Goal: Check status

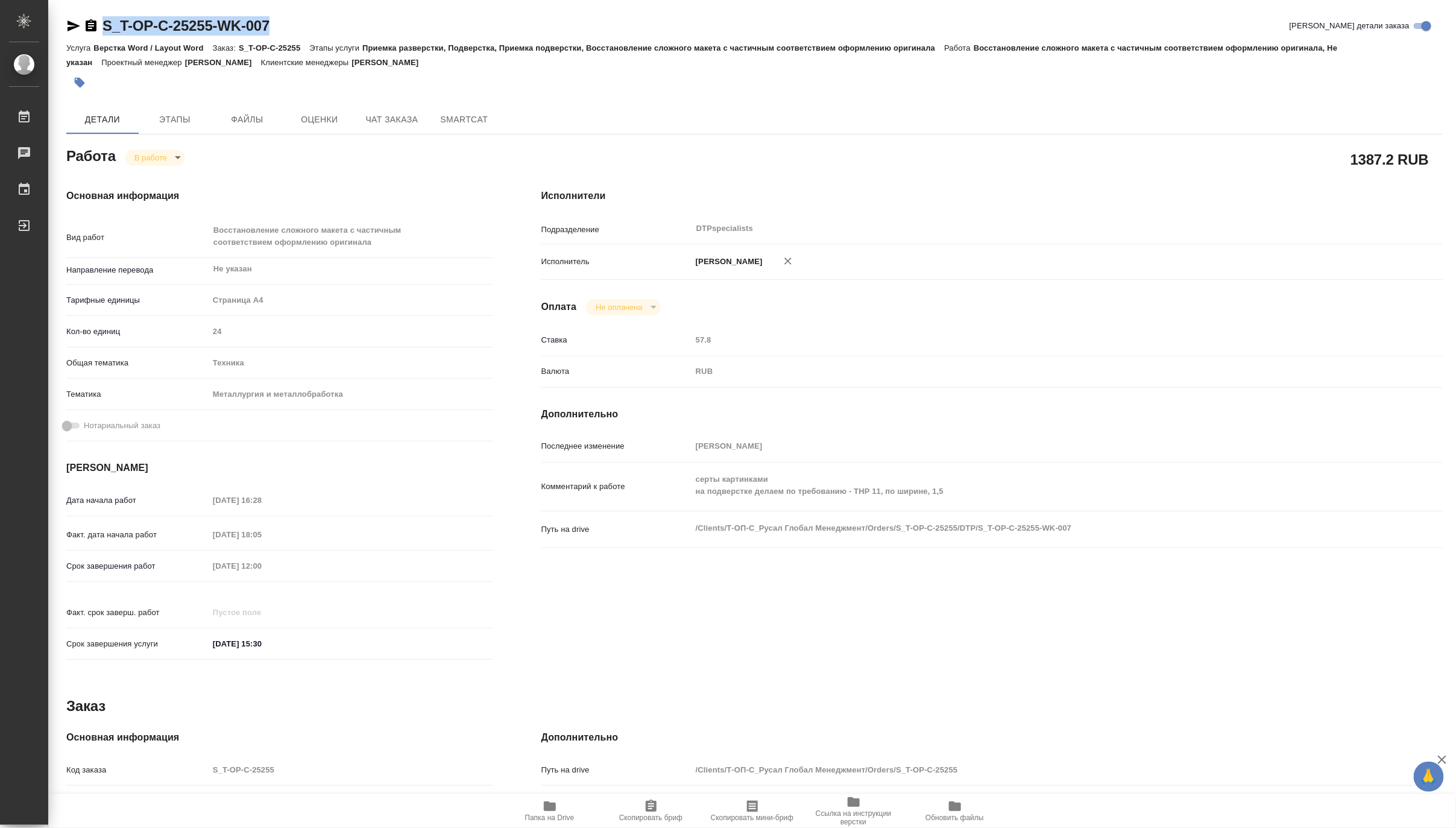
click at [552, 810] on icon "button" at bounding box center [549, 806] width 12 height 9
click at [143, 155] on body "🙏 .cls-1 fill:#fff; AWATERA [PERSON_NAME] Работы 0 Чаты График Выйти S_T-OP-C-2…" at bounding box center [728, 414] width 1456 height 828
click at [137, 173] on button "Выполнен" at bounding box center [156, 178] width 44 height 13
type textarea "x"
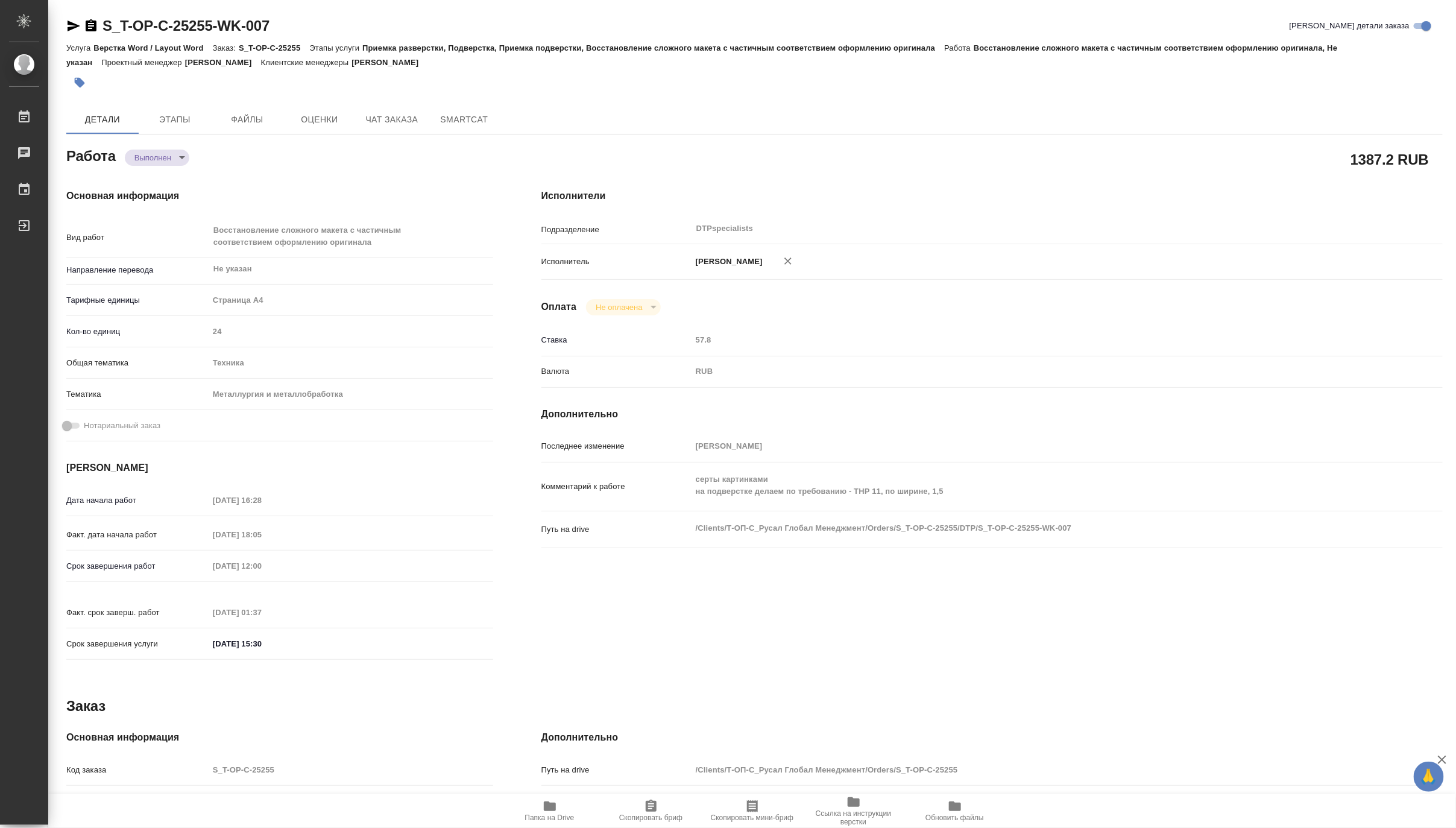
type textarea "x"
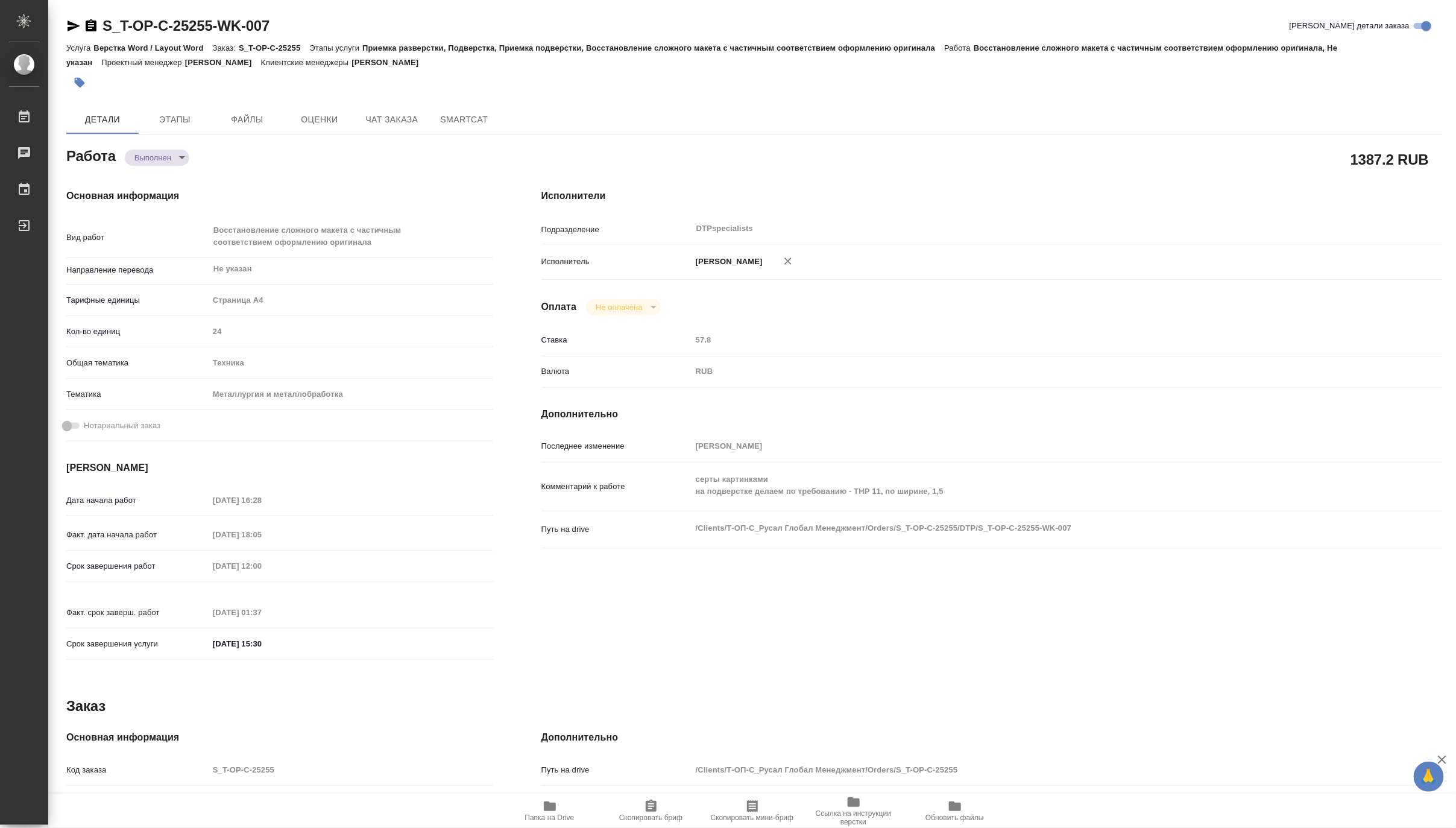
type textarea "x"
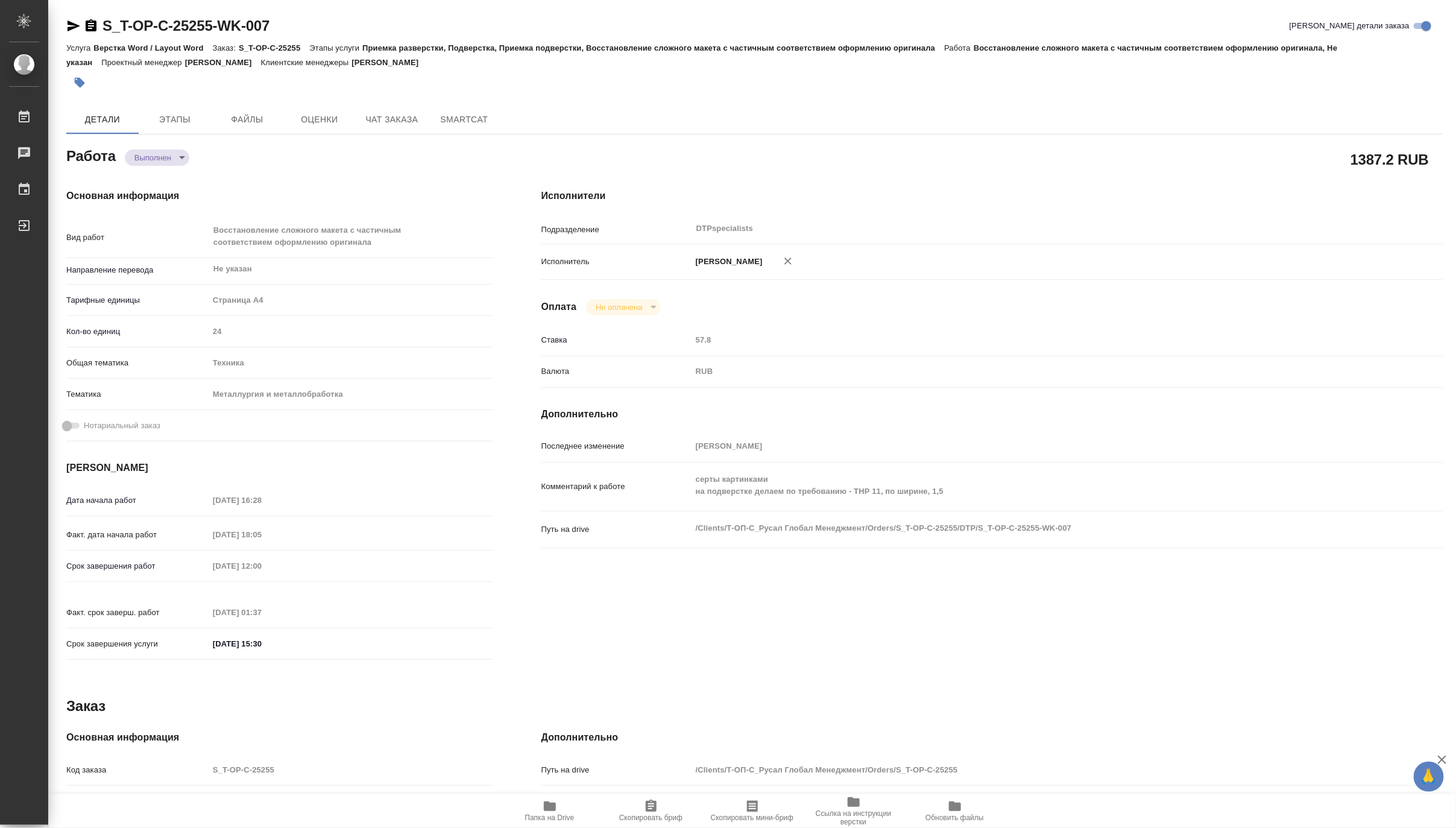
type textarea "x"
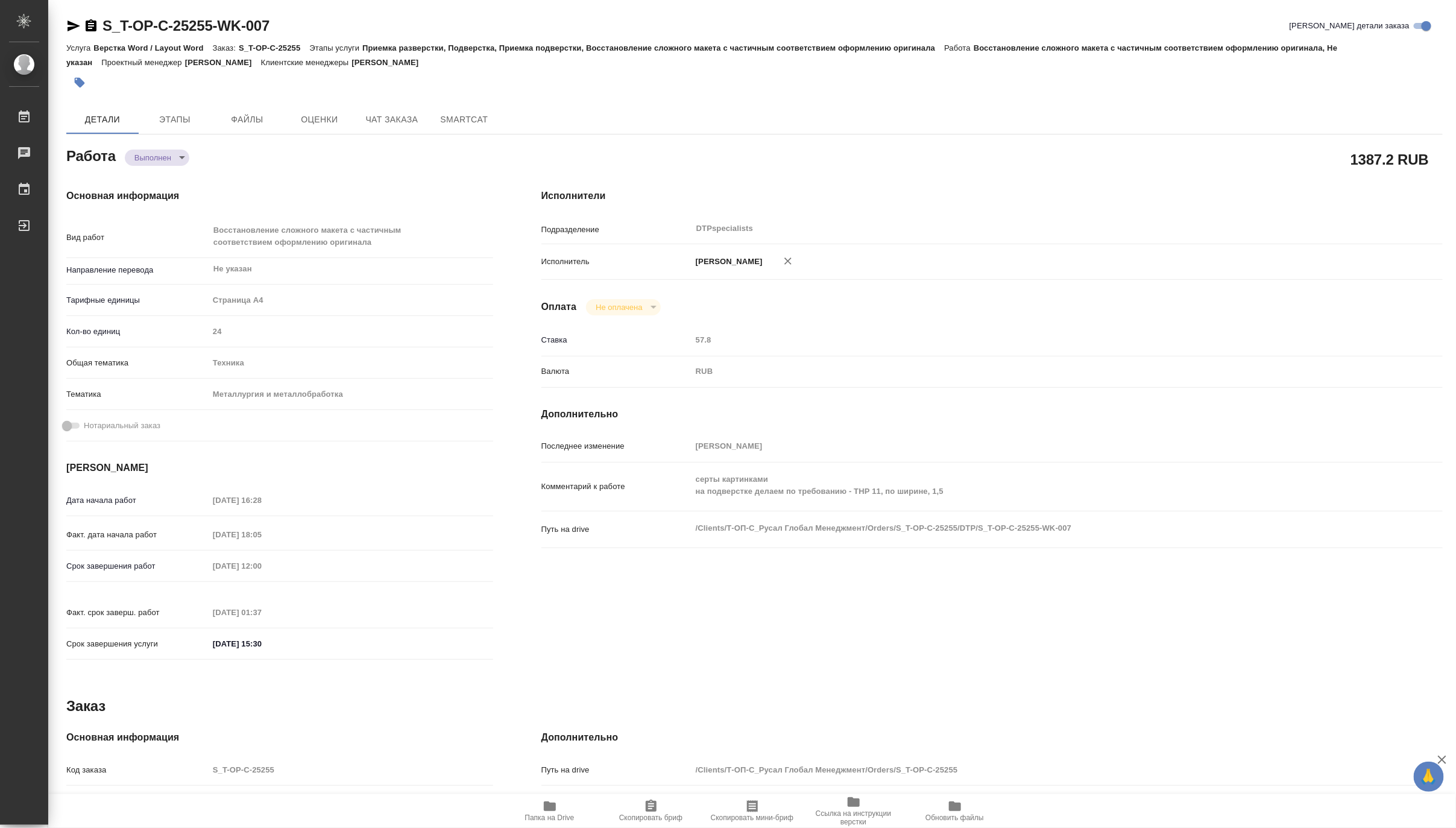
type textarea "x"
